Goal: Task Accomplishment & Management: Use online tool/utility

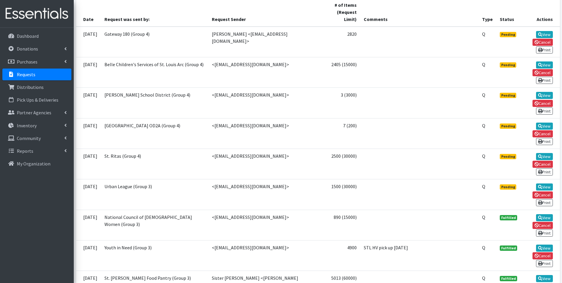
scroll to position [141, 0]
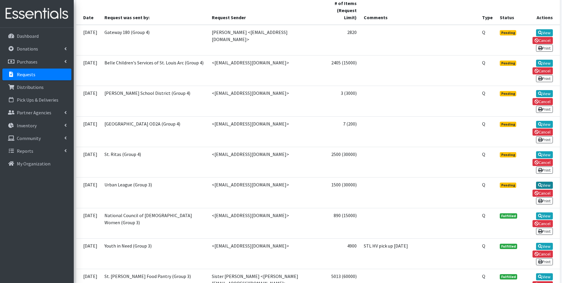
click at [542, 181] on link "View" at bounding box center [544, 184] width 17 height 7
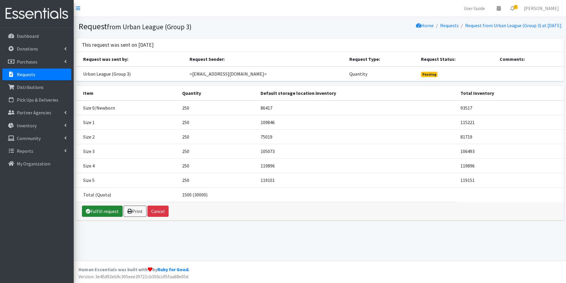
click at [108, 209] on link "Fulfill request" at bounding box center [102, 210] width 41 height 11
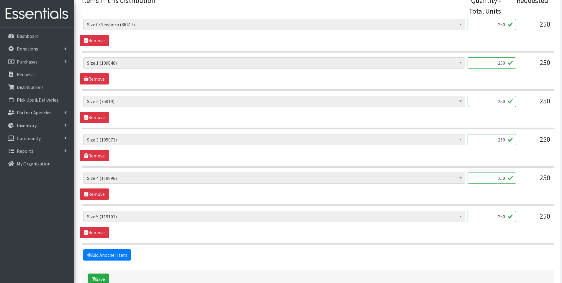
scroll to position [294, 0]
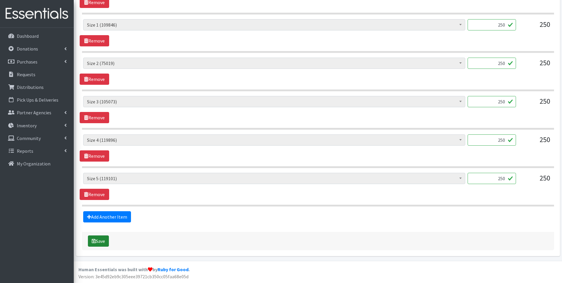
click at [98, 240] on button "Save" at bounding box center [98, 240] width 21 height 11
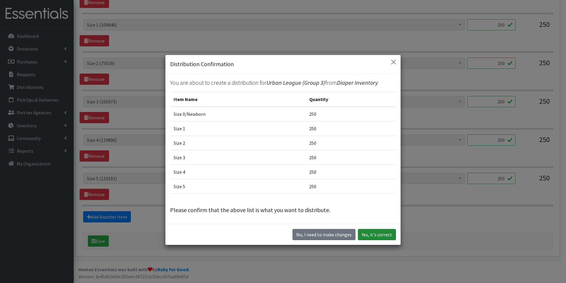
click at [381, 235] on button "Yes, it's correct" at bounding box center [377, 234] width 38 height 11
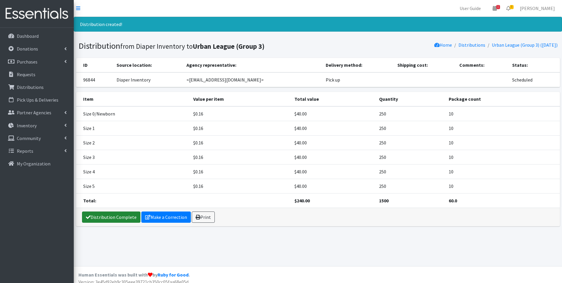
click at [96, 214] on link "Distribution Complete" at bounding box center [111, 216] width 58 height 11
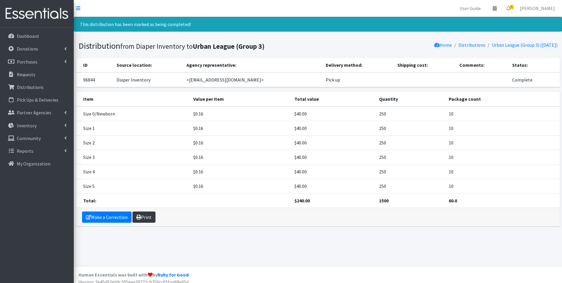
click at [147, 213] on link "Print" at bounding box center [143, 216] width 23 height 11
